Goal: Information Seeking & Learning: Check status

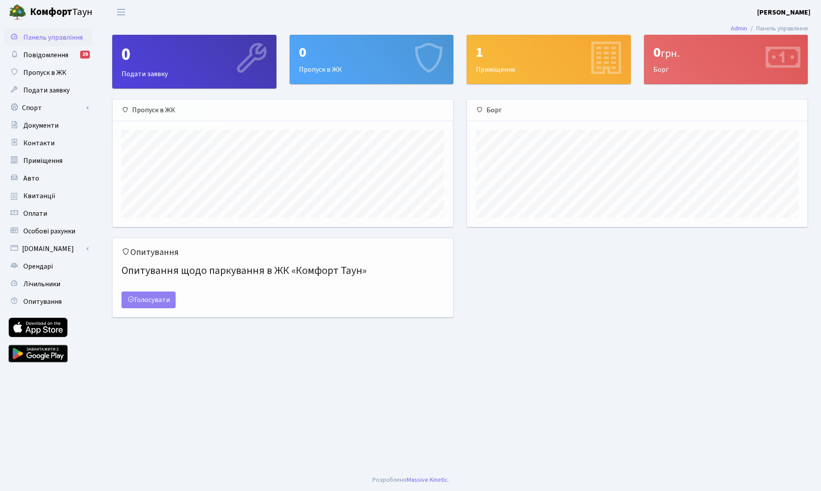
scroll to position [127, 340]
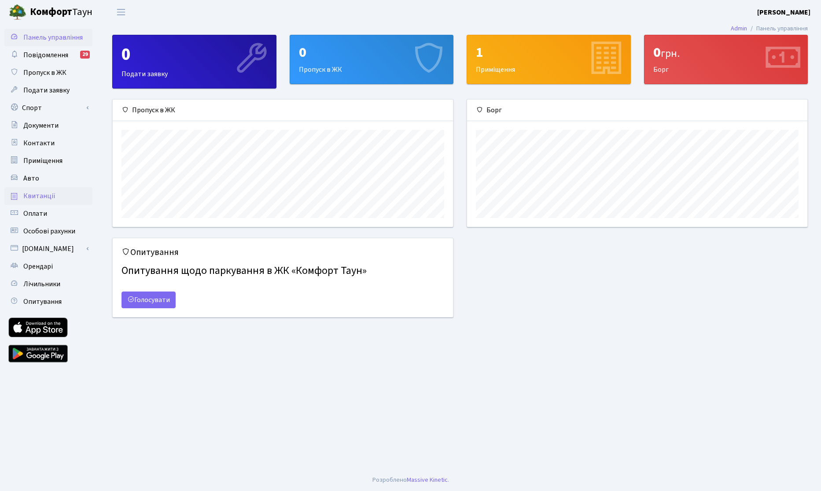
click at [41, 198] on span "Квитанції" at bounding box center [39, 196] width 32 height 10
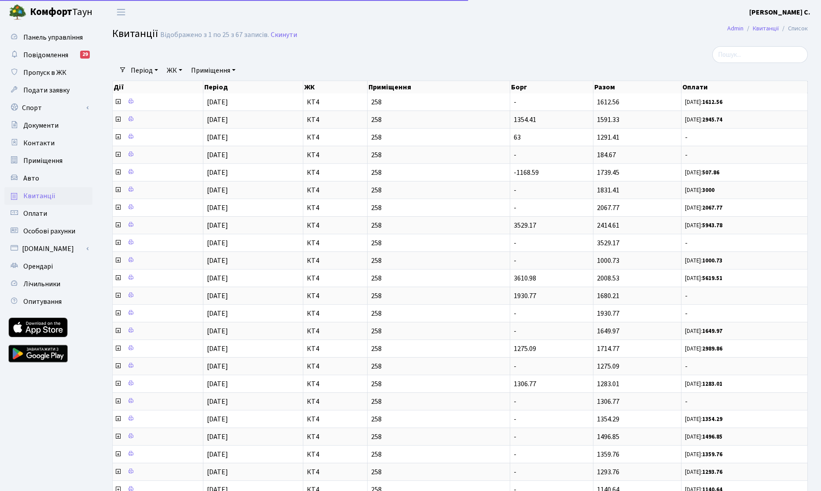
select select "25"
click at [48, 143] on span "Контакти" at bounding box center [38, 143] width 31 height 10
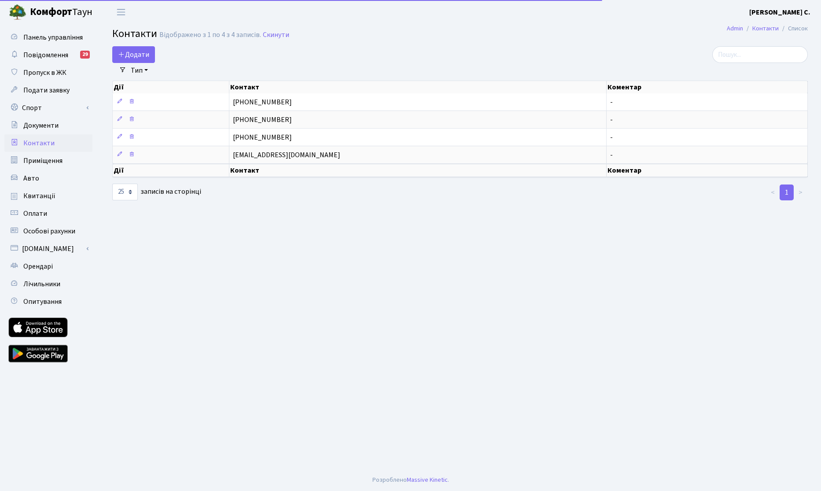
select select "25"
click at [55, 59] on span "Повідомлення" at bounding box center [45, 55] width 45 height 10
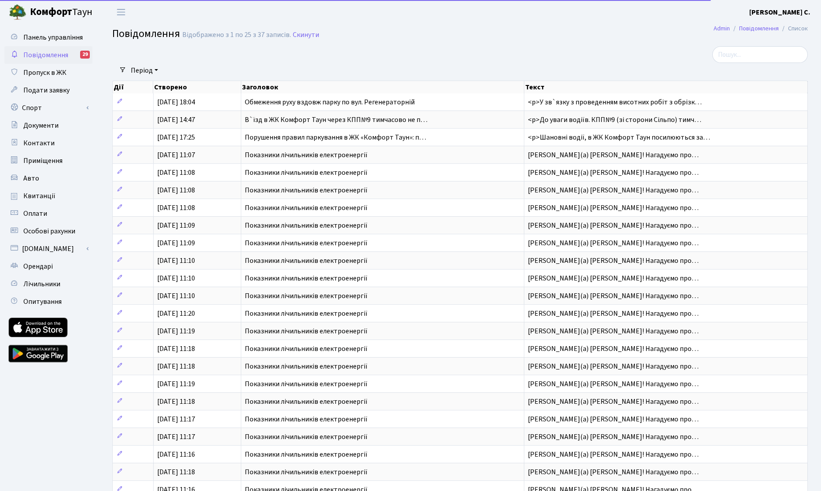
select select "25"
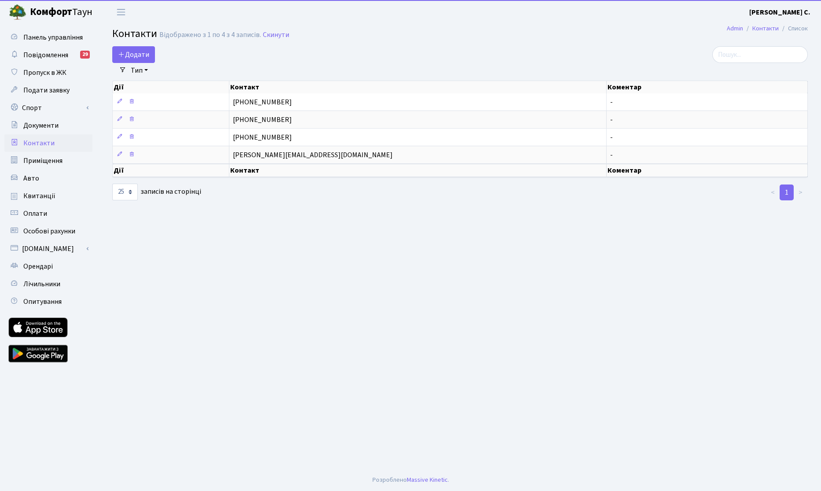
select select "25"
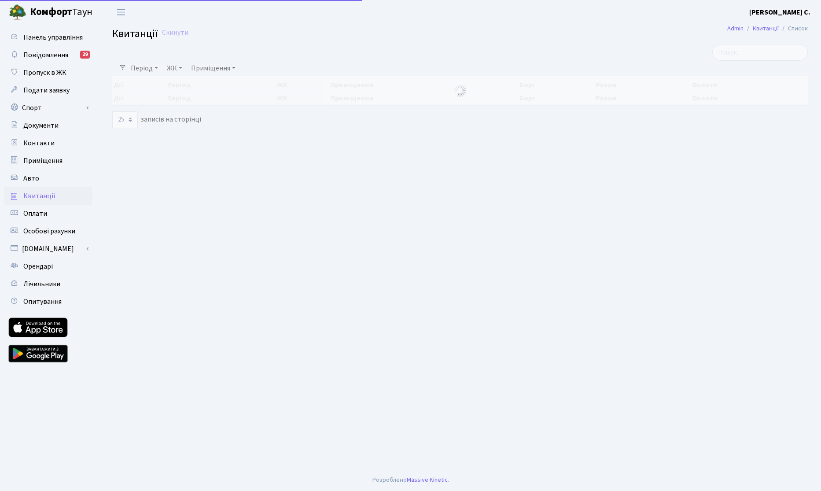
select select "25"
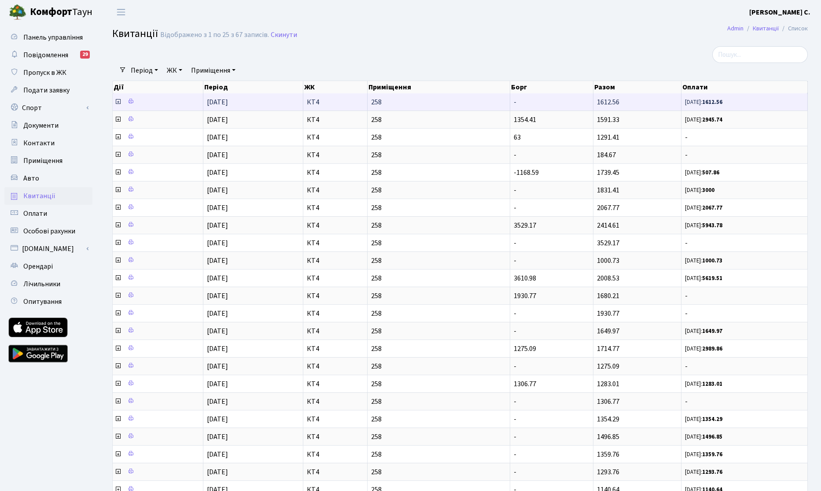
click at [121, 103] on icon at bounding box center [117, 101] width 7 height 7
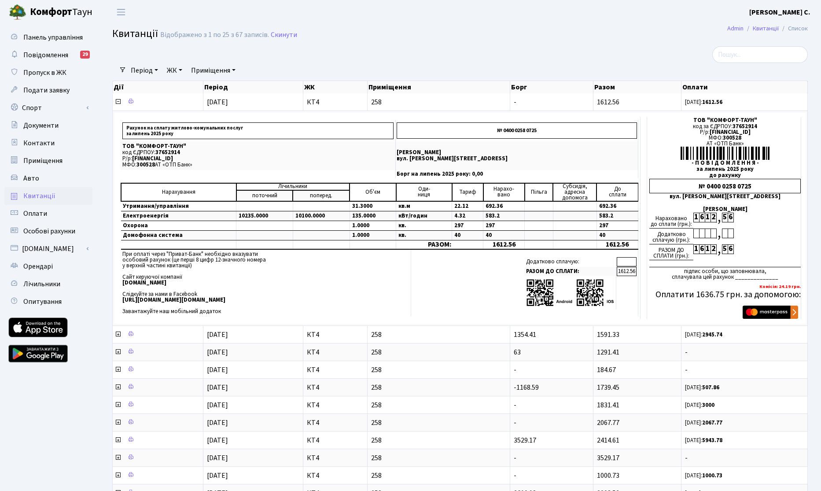
click at [61, 18] on b "Комфорт" at bounding box center [51, 12] width 42 height 14
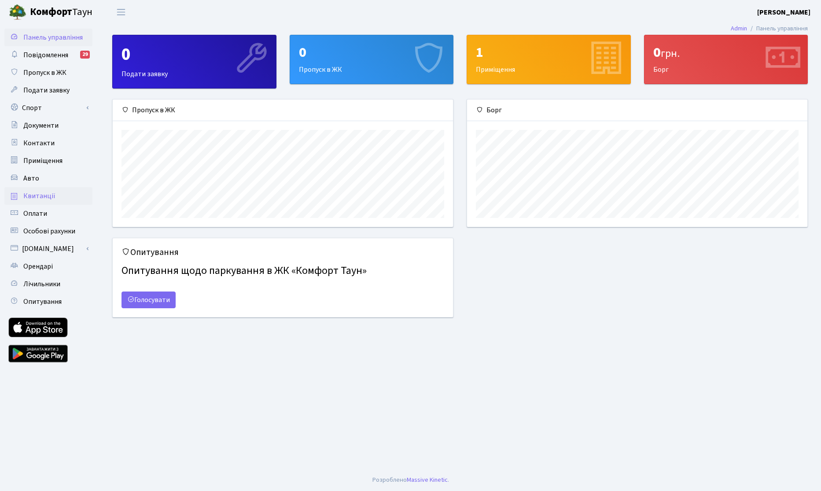
scroll to position [127, 340]
click at [40, 194] on span "Квитанції" at bounding box center [39, 196] width 32 height 10
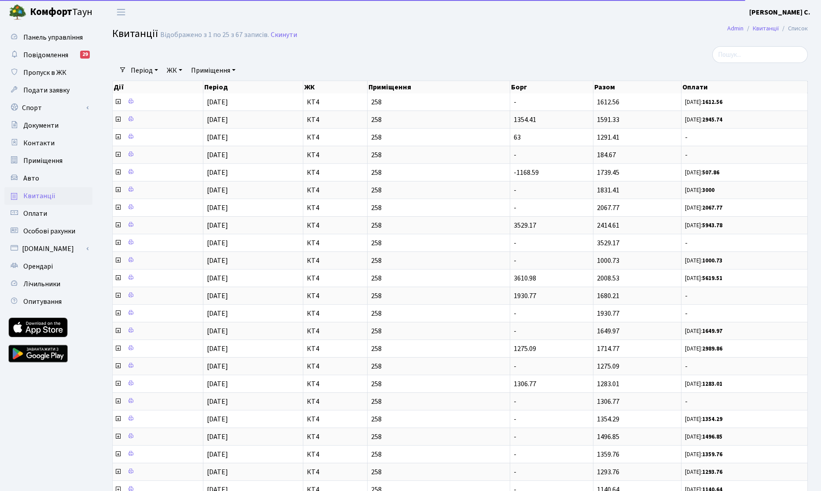
select select "25"
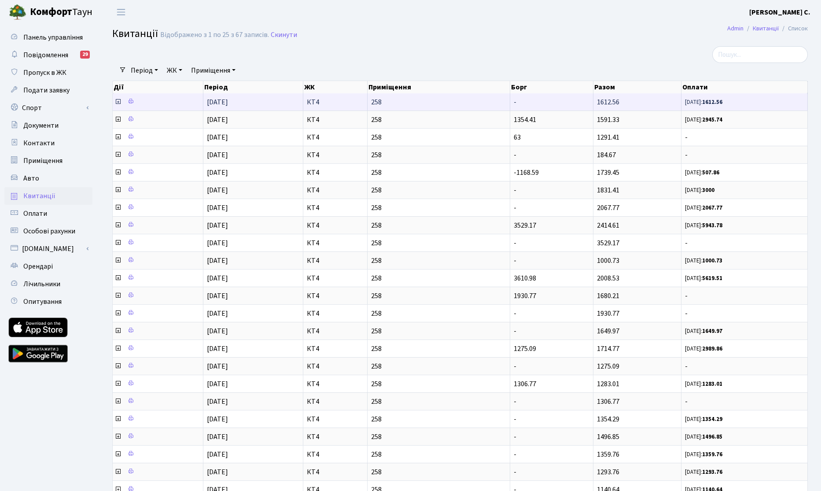
click at [121, 100] on icon at bounding box center [117, 101] width 7 height 7
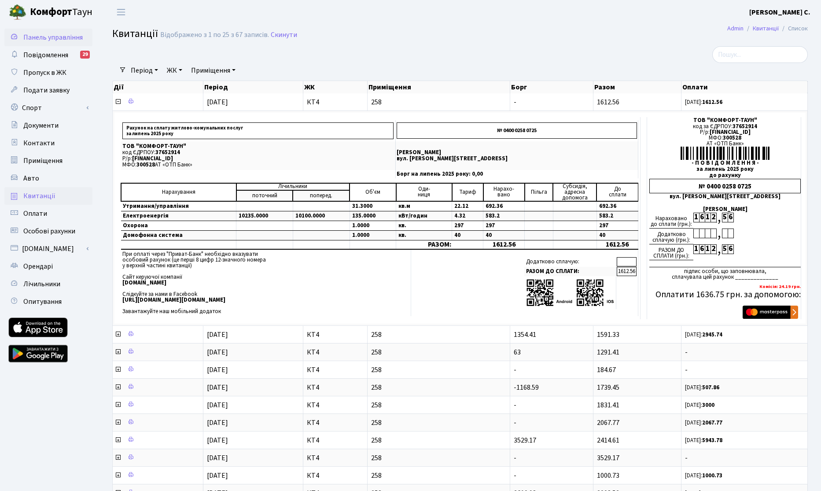
click at [41, 35] on span "Панель управління" at bounding box center [52, 38] width 59 height 10
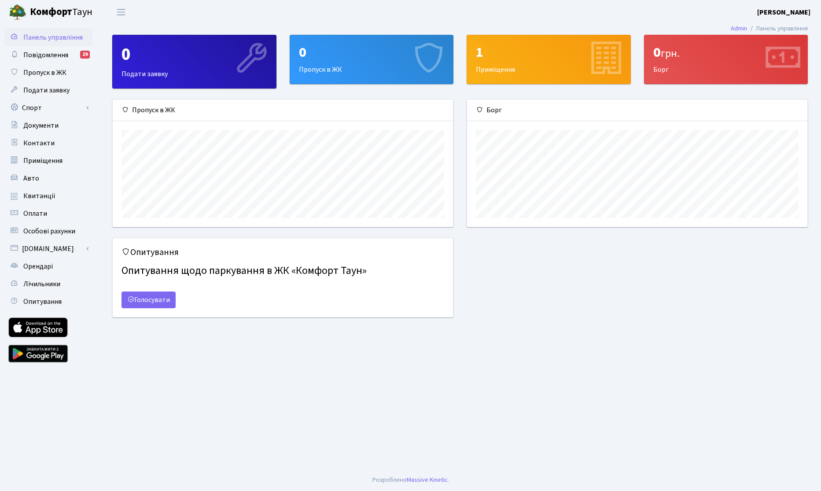
scroll to position [127, 340]
click at [44, 195] on span "Квитанції" at bounding box center [39, 196] width 32 height 10
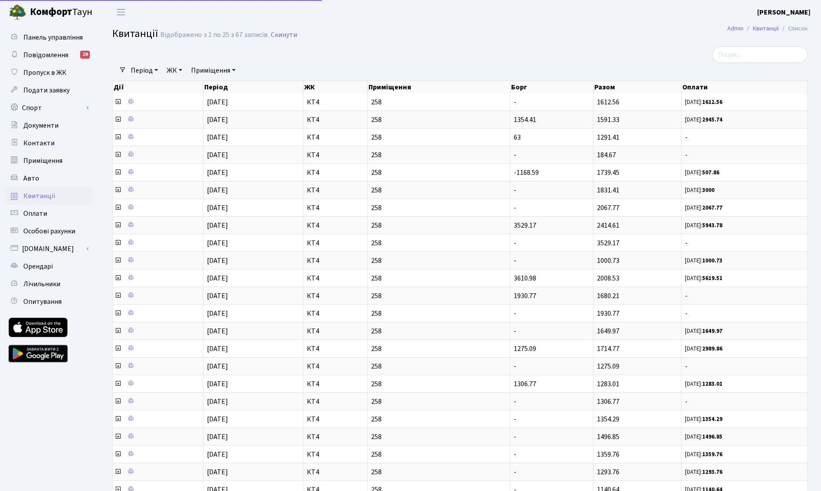
select select "25"
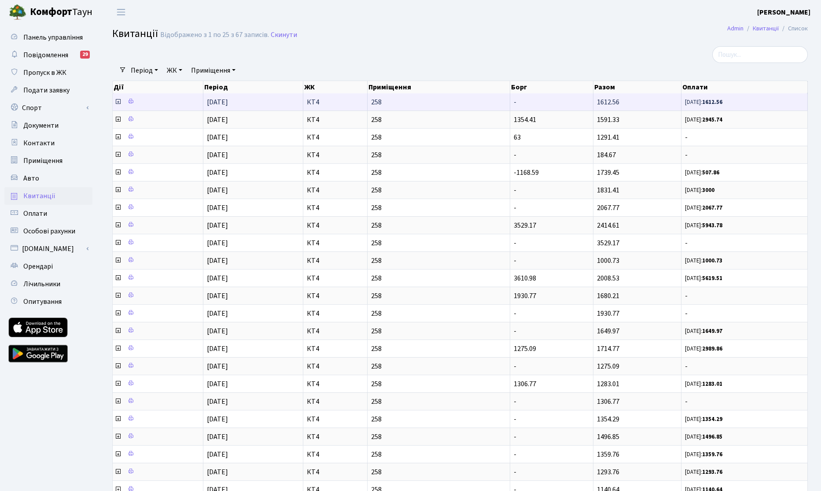
click at [116, 102] on icon at bounding box center [117, 101] width 7 height 7
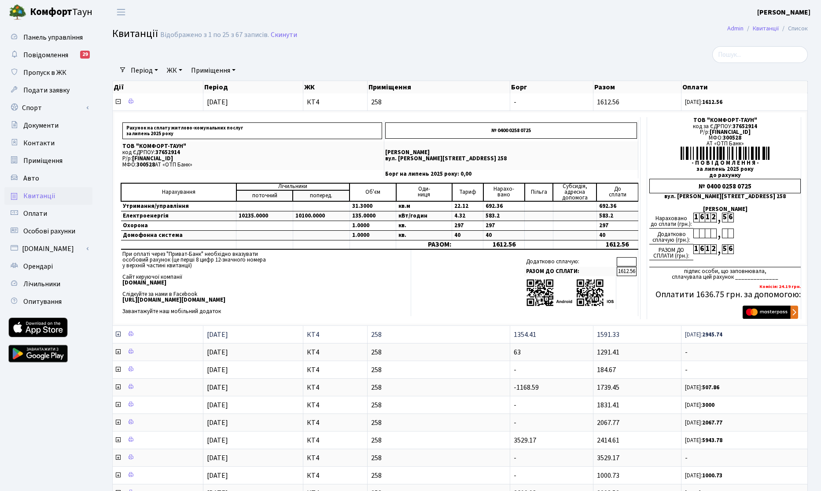
click at [116, 333] on icon at bounding box center [117, 333] width 7 height 7
